Goal: Task Accomplishment & Management: Use online tool/utility

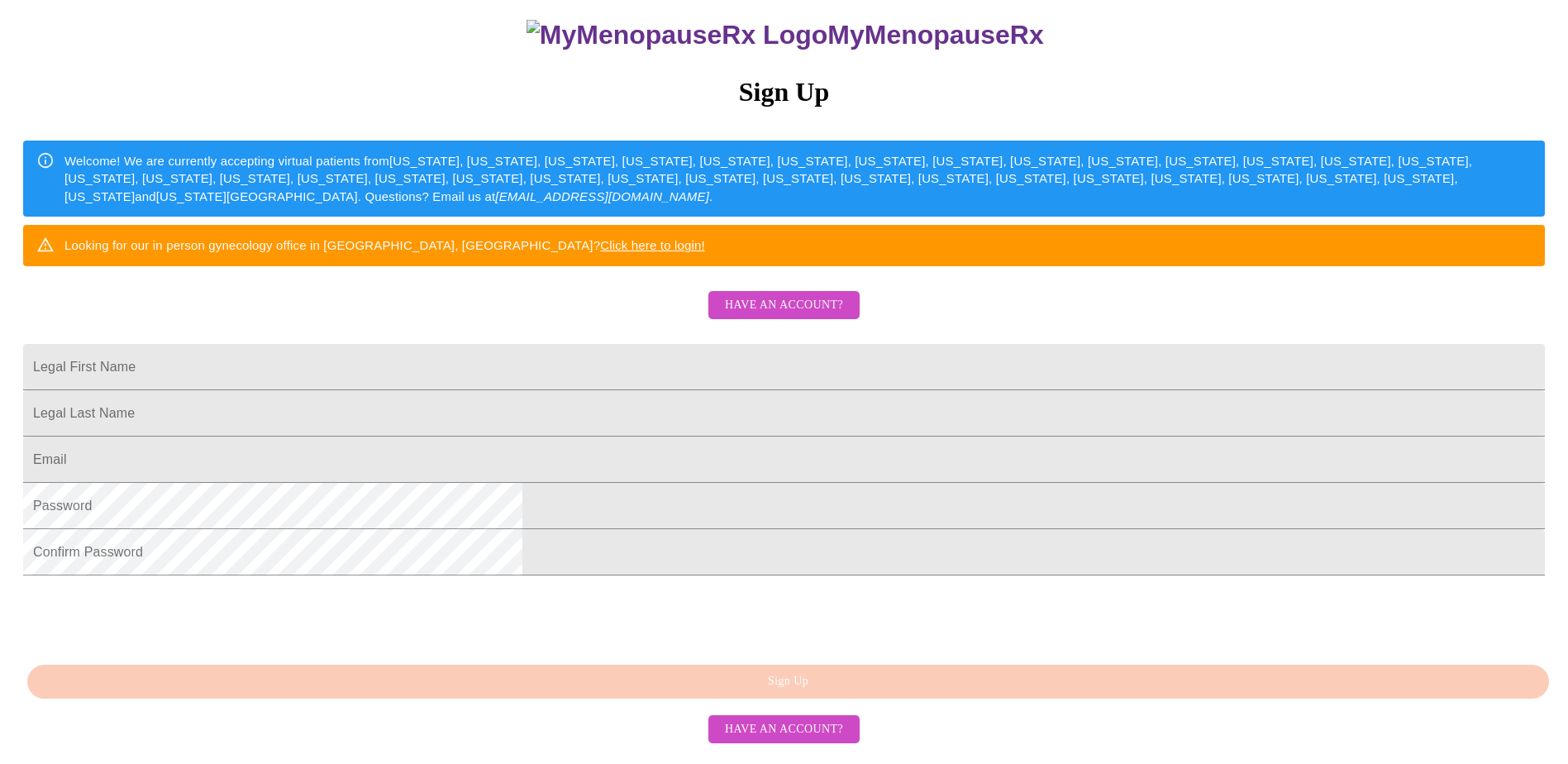
scroll to position [299, 0]
click at [822, 740] on span "Have an account?" at bounding box center [784, 730] width 119 height 20
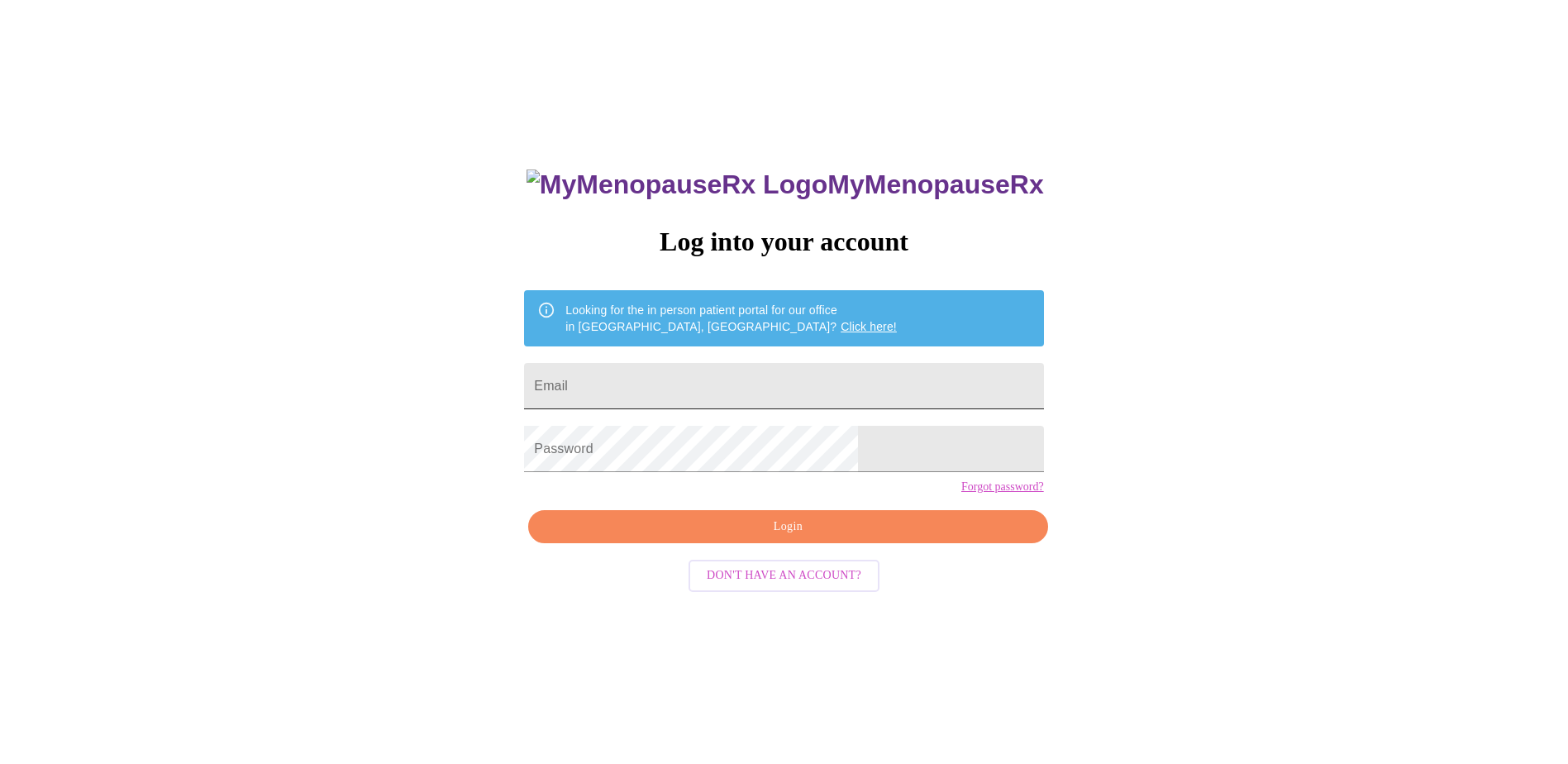
click at [710, 387] on input "Email" at bounding box center [784, 387] width 519 height 46
type input "[PERSON_NAME][DOMAIN_NAME][EMAIL_ADDRESS][PERSON_NAME][DOMAIN_NAME]"
click at [765, 538] on span "Login" at bounding box center [788, 528] width 481 height 20
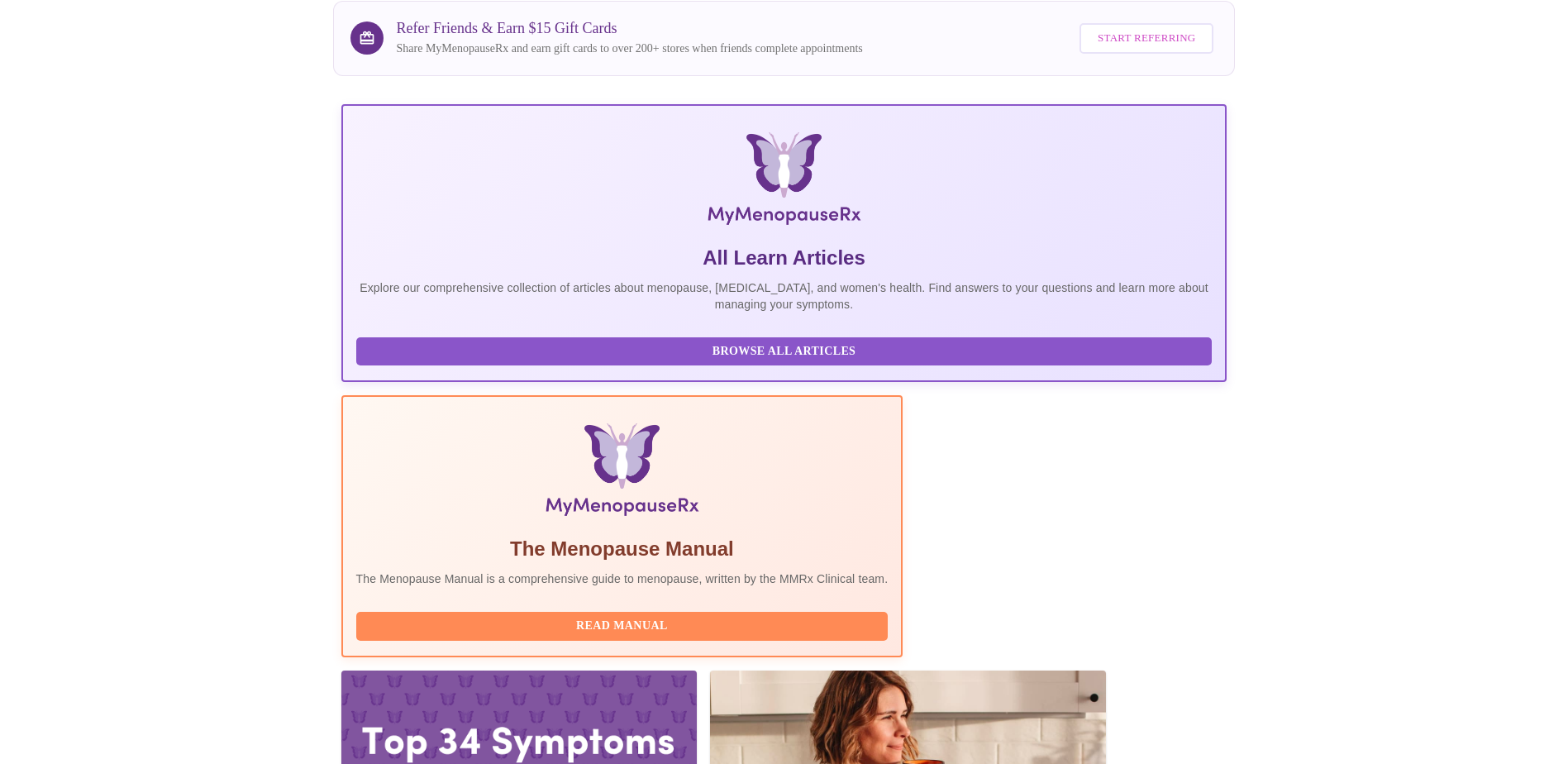
scroll to position [142, 0]
